Goal: Transaction & Acquisition: Download file/media

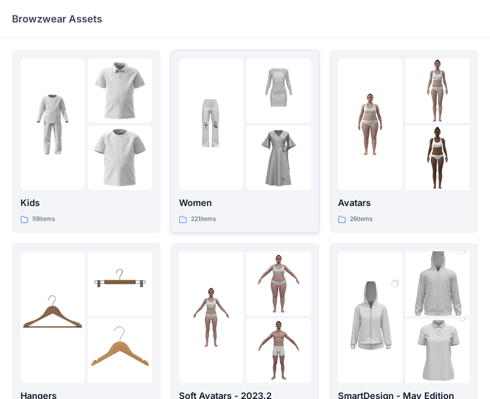
click at [228, 173] on div at bounding box center [211, 124] width 64 height 132
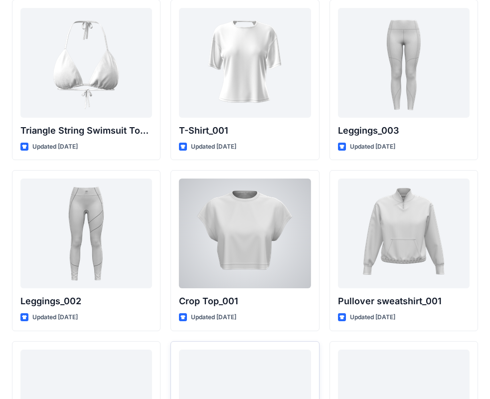
scroll to position [11438, 0]
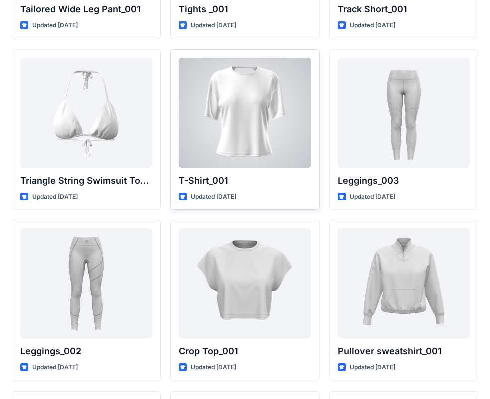
click at [239, 150] on div at bounding box center [245, 113] width 132 height 110
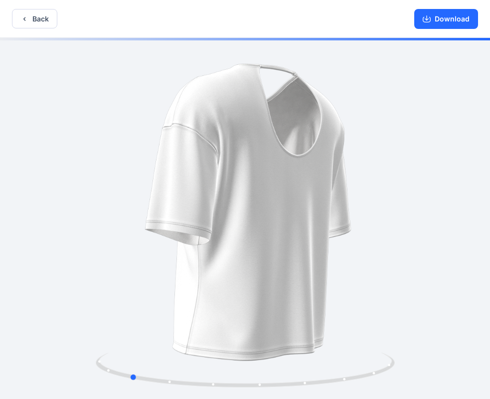
drag, startPoint x: 340, startPoint y: 375, endPoint x: 165, endPoint y: 227, distance: 228.8
click at [225, 381] on icon at bounding box center [246, 370] width 301 height 37
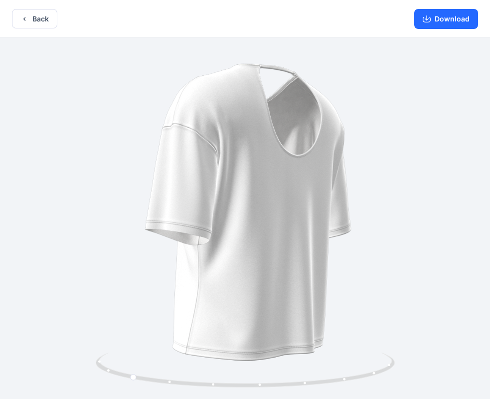
click at [41, 8] on div "Back Download" at bounding box center [245, 19] width 490 height 38
click at [41, 12] on button "Back" at bounding box center [34, 18] width 45 height 19
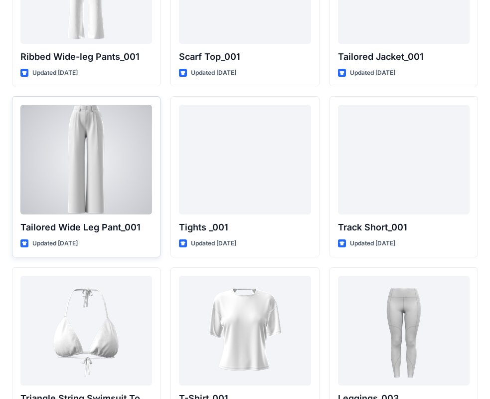
scroll to position [11089, 0]
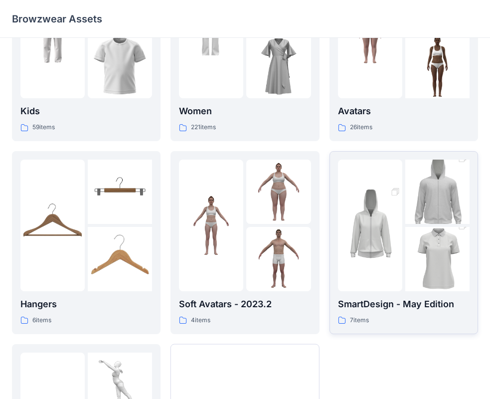
scroll to position [100, 0]
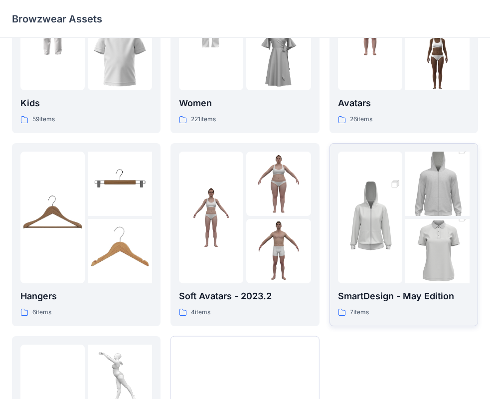
click at [377, 241] on img at bounding box center [370, 217] width 64 height 97
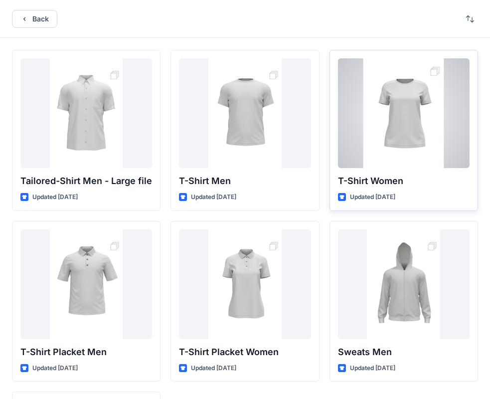
click at [354, 150] on div at bounding box center [404, 113] width 132 height 110
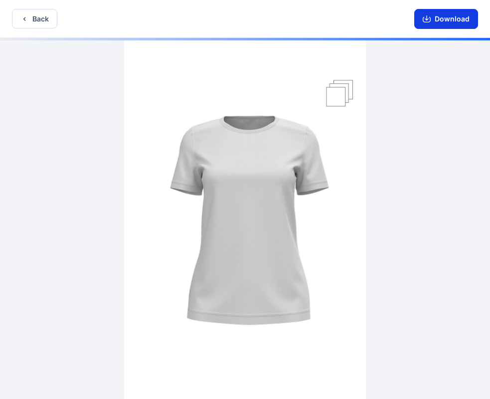
click at [445, 23] on button "Download" at bounding box center [446, 19] width 64 height 20
